Goal: Find specific page/section: Find specific page/section

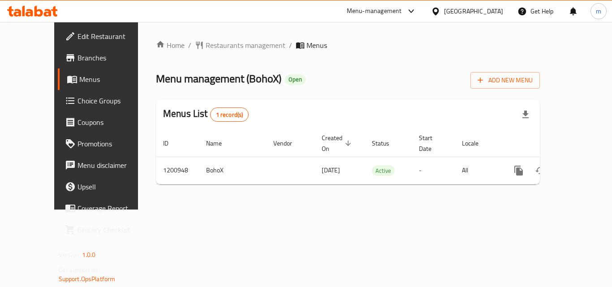
click at [456, 12] on div "United Arab Emirates" at bounding box center [473, 11] width 59 height 10
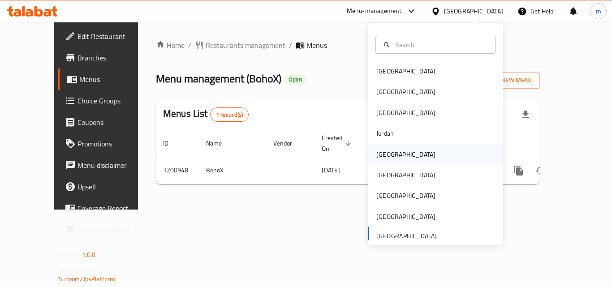
click at [385, 148] on div "[GEOGRAPHIC_DATA]" at bounding box center [406, 154] width 74 height 21
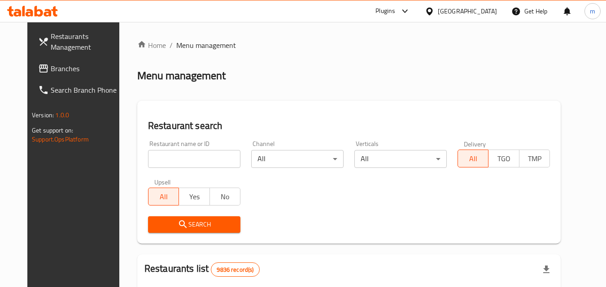
click at [51, 72] on span "Branches" at bounding box center [86, 68] width 71 height 11
